Goal: Task Accomplishment & Management: Manage account settings

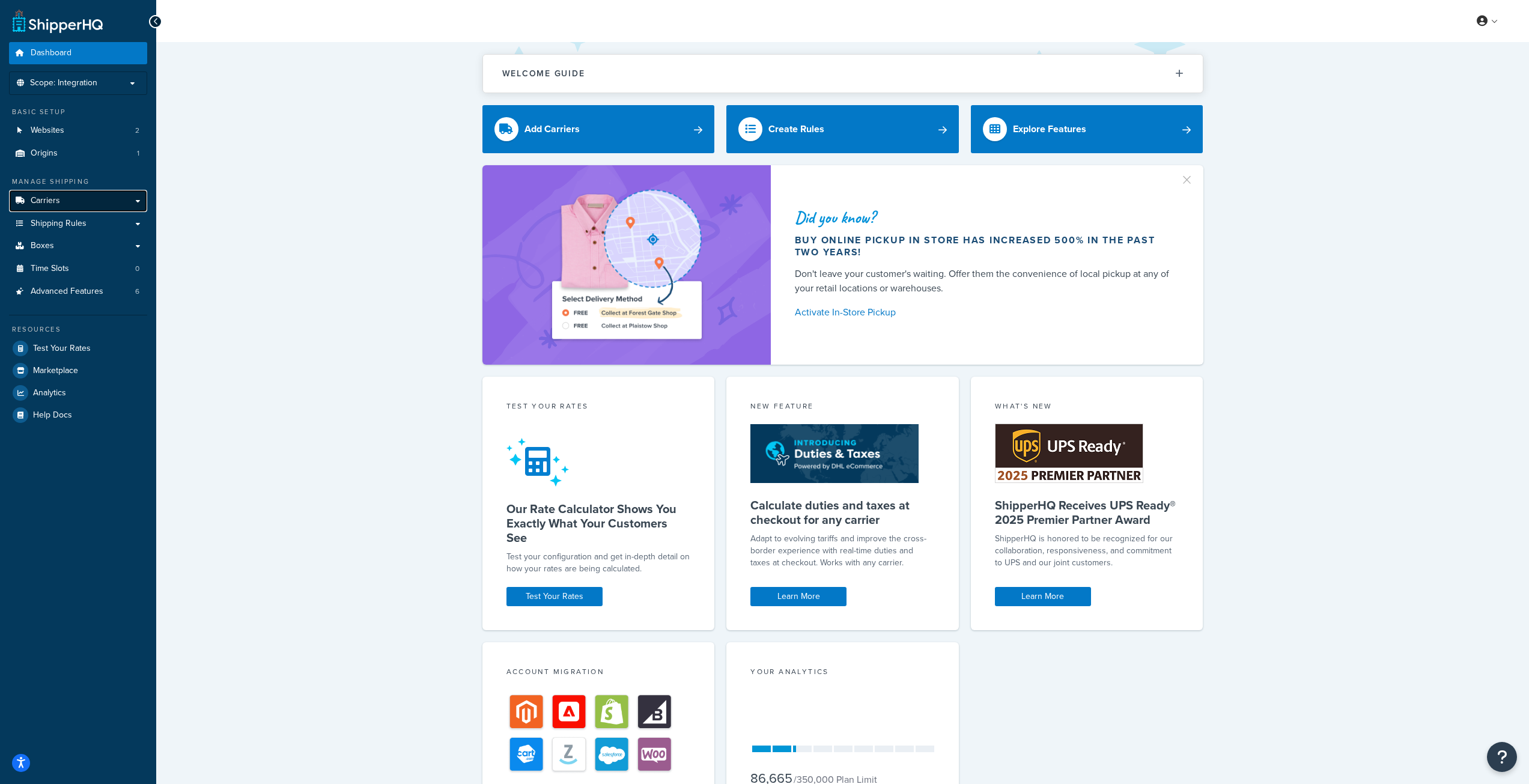
click at [96, 197] on link "Carriers" at bounding box center [77, 200] width 138 height 22
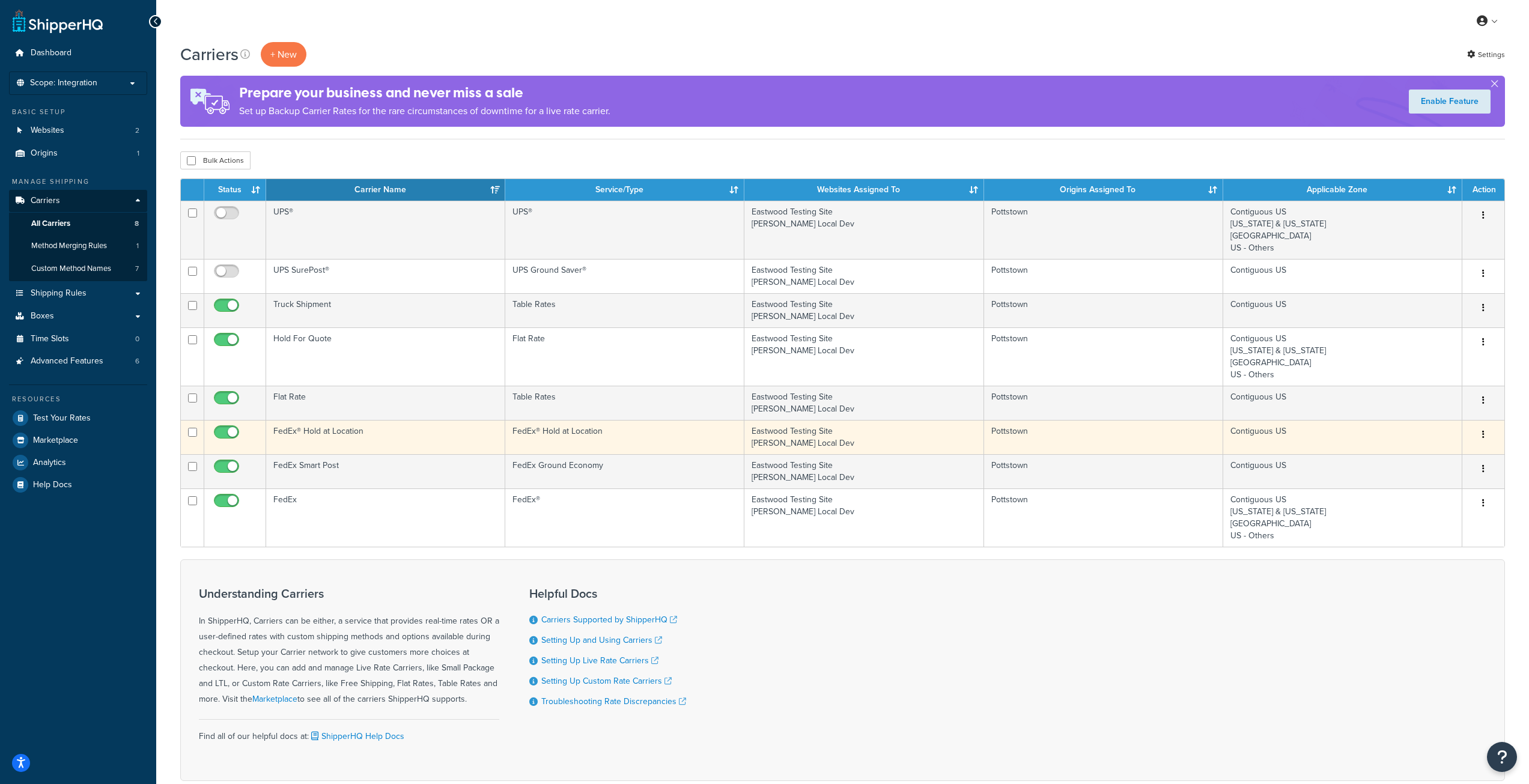
click at [393, 439] on td "FedEx® Hold at Location" at bounding box center [385, 436] width 239 height 34
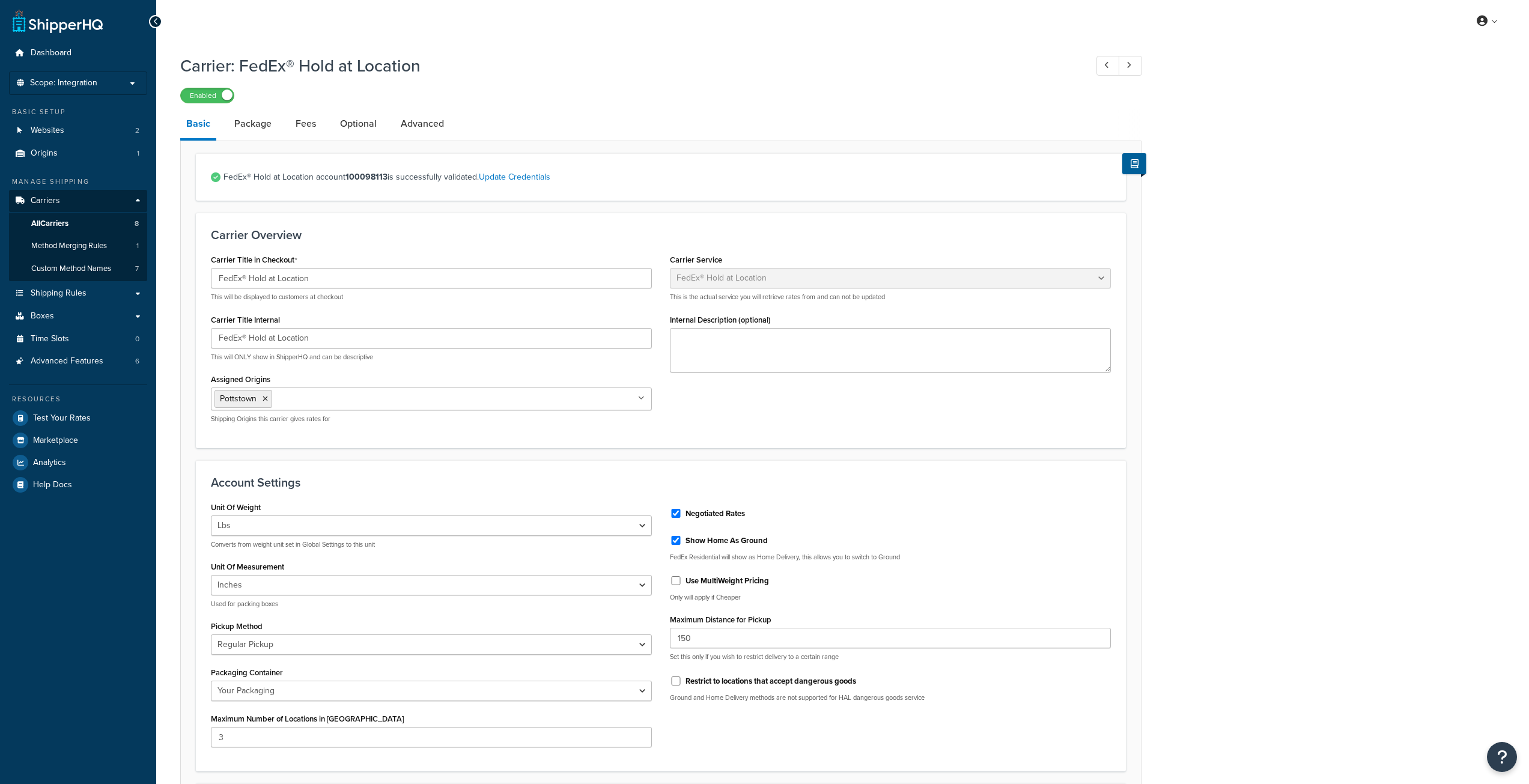
select select "fedExLocation"
select select "REGULAR_PICKUP"
select select "YOUR_PACKAGING"
click at [437, 130] on link "Advanced" at bounding box center [422, 124] width 55 height 29
select select "false"
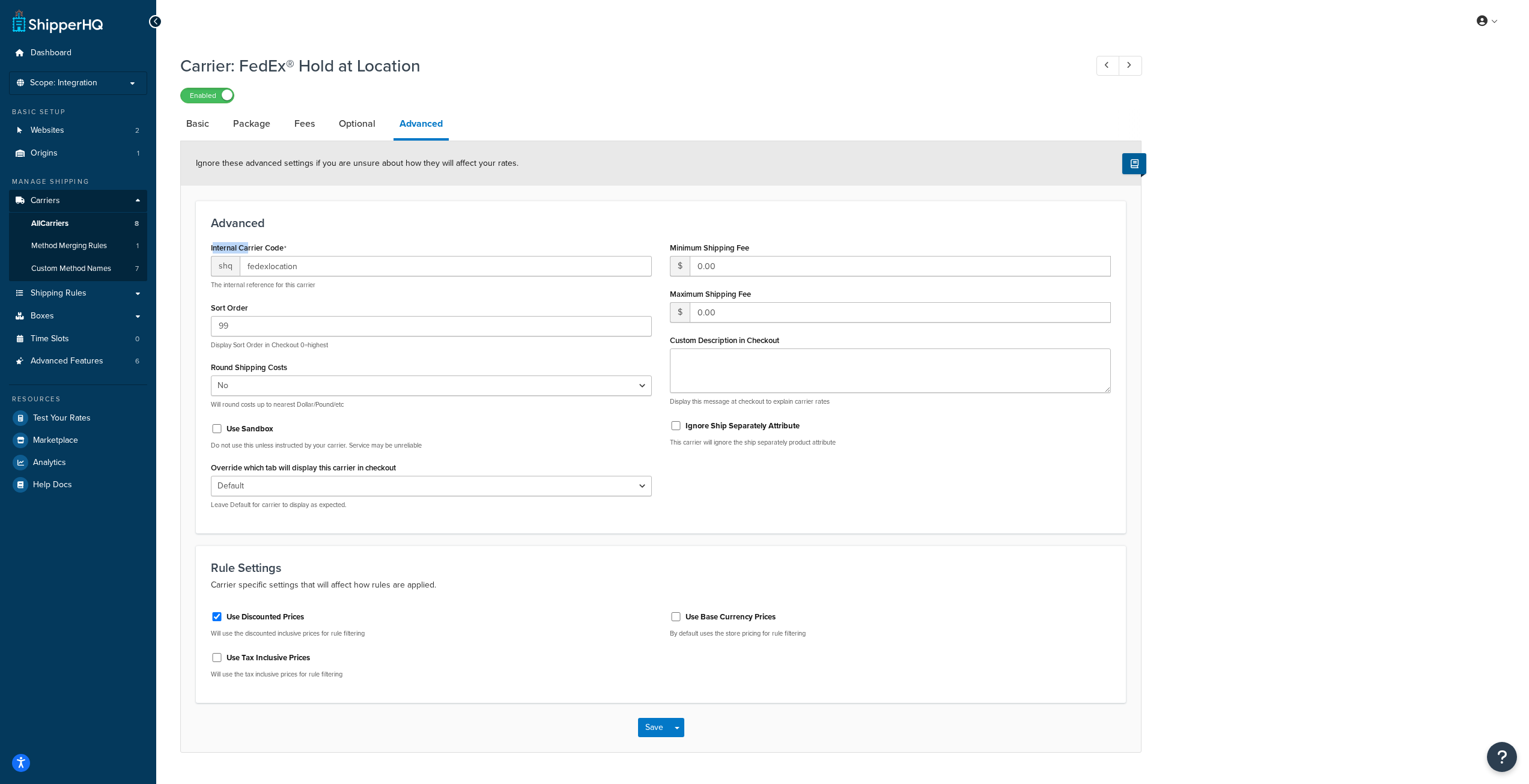
drag, startPoint x: 213, startPoint y: 248, endPoint x: 241, endPoint y: 247, distance: 28.0
click at [249, 247] on label "Internal Carrier Code" at bounding box center [249, 248] width 75 height 10
click at [249, 256] on input "fedexlocation" at bounding box center [446, 266] width 412 height 20
drag, startPoint x: 210, startPoint y: 248, endPoint x: 283, endPoint y: 249, distance: 73.0
click at [283, 249] on div "Internal Carrier Code shq fedexlocation The internal reference for this carrier…" at bounding box center [431, 378] width 459 height 279
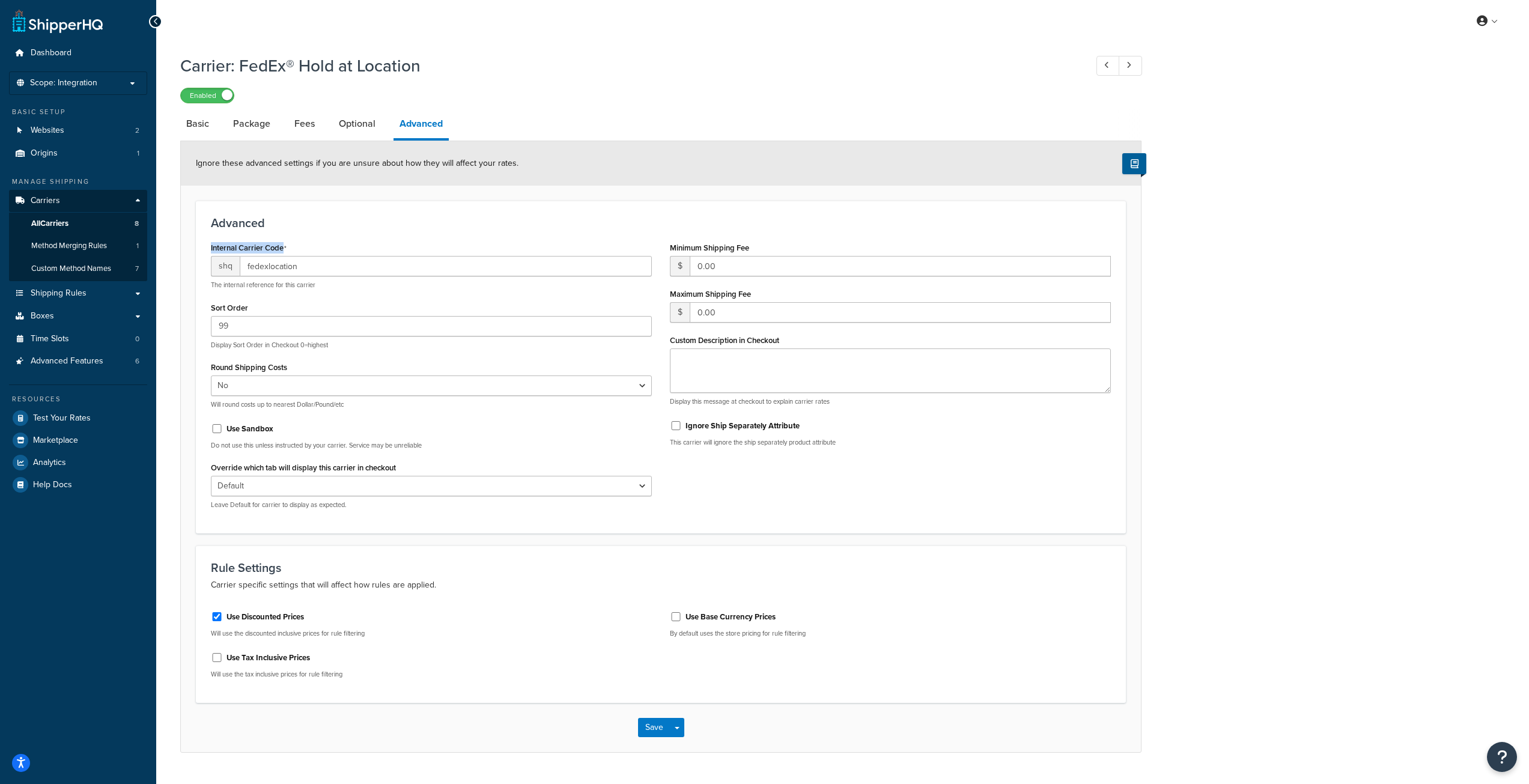
copy label "Internal Carrier Code"
